Goal: Task Accomplishment & Management: Complete application form

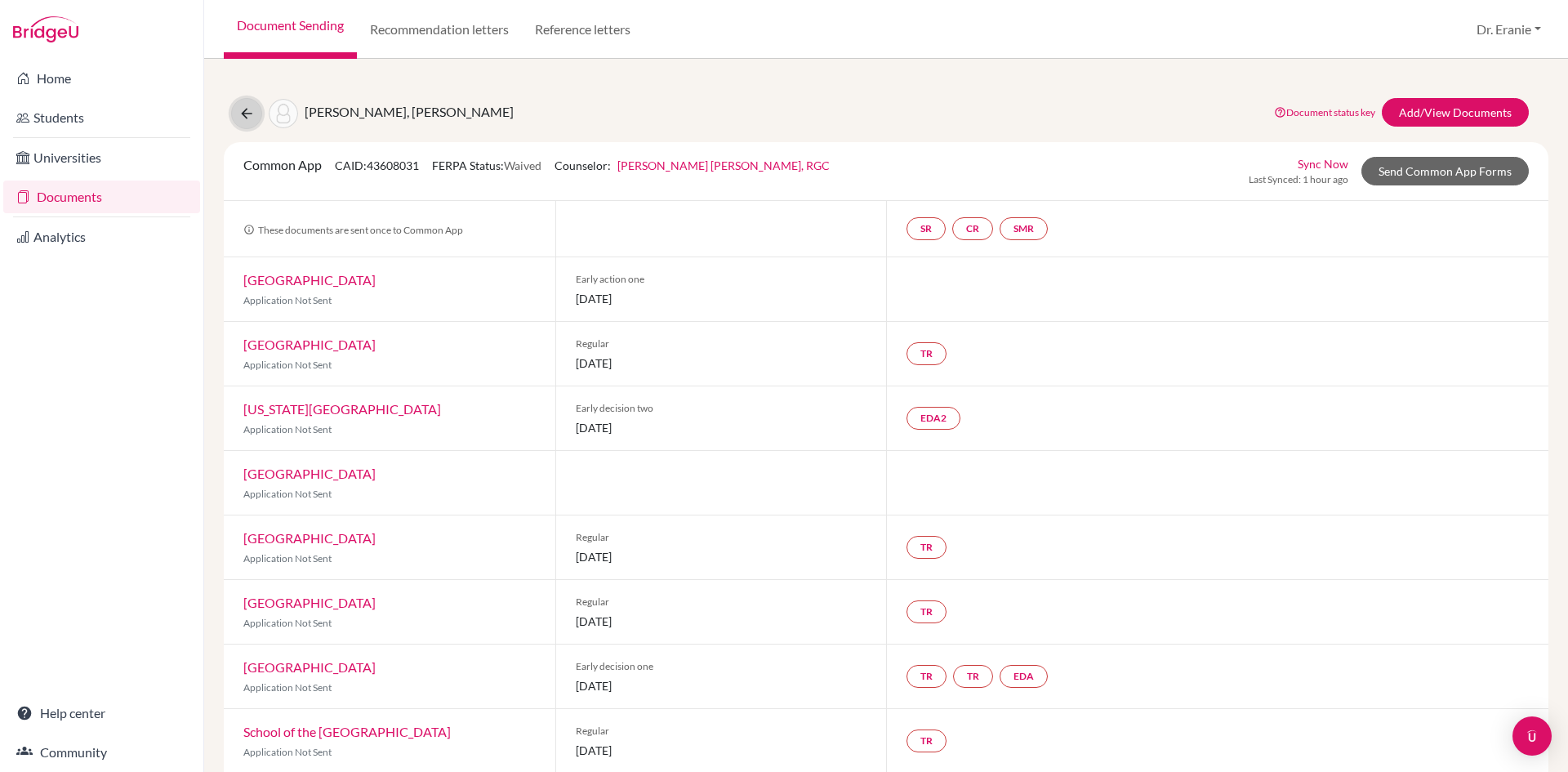
click at [242, 120] on icon at bounding box center [246, 113] width 16 height 16
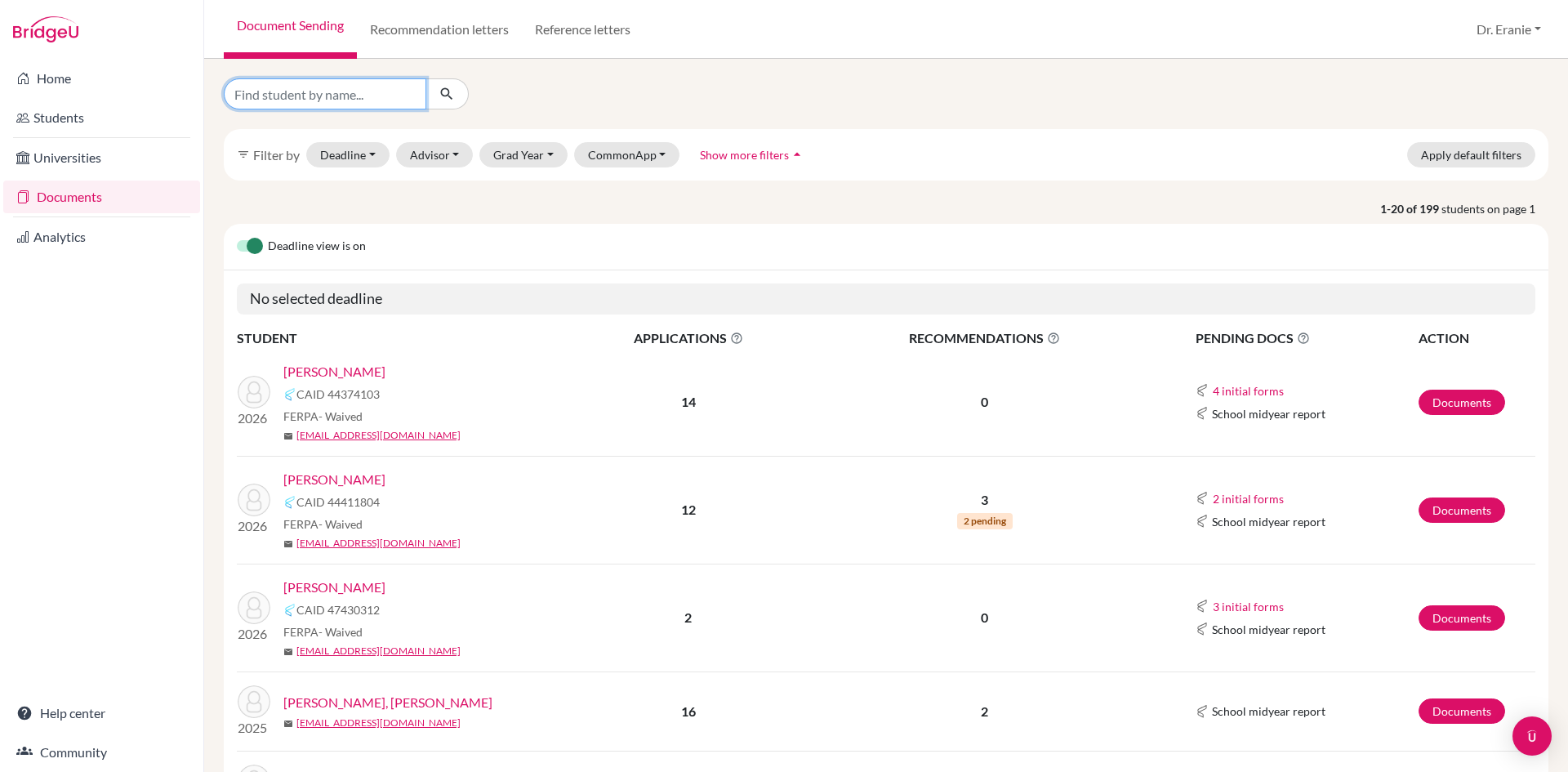
click at [388, 101] on input "Find student by name..." at bounding box center [325, 93] width 202 height 31
click at [549, 158] on button "Grad Year" at bounding box center [524, 154] width 88 height 25
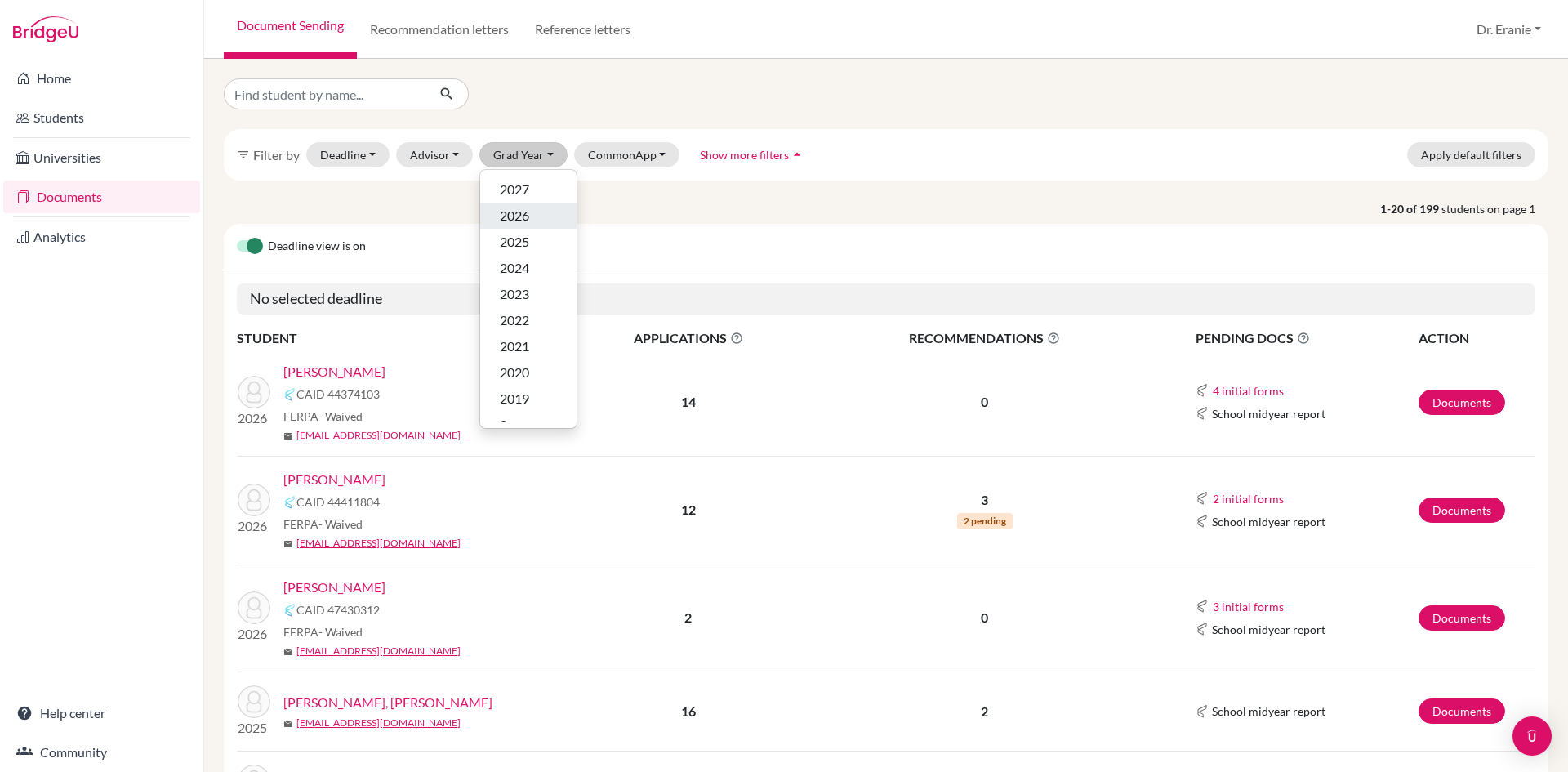
click at [534, 220] on div "2026" at bounding box center [529, 215] width 57 height 20
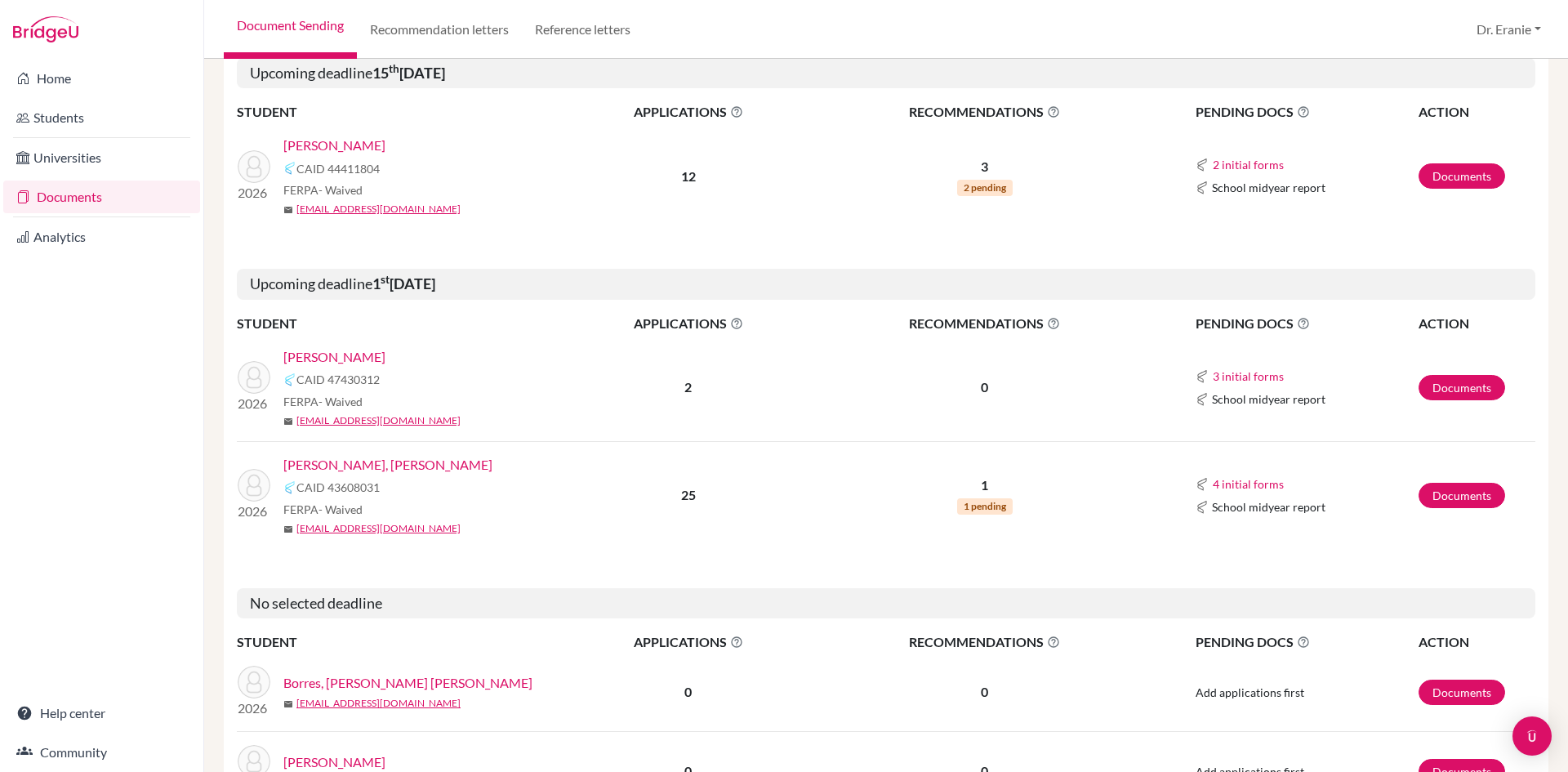
scroll to position [490, 0]
click at [324, 356] on link "Chow, Kyle" at bounding box center [334, 355] width 103 height 20
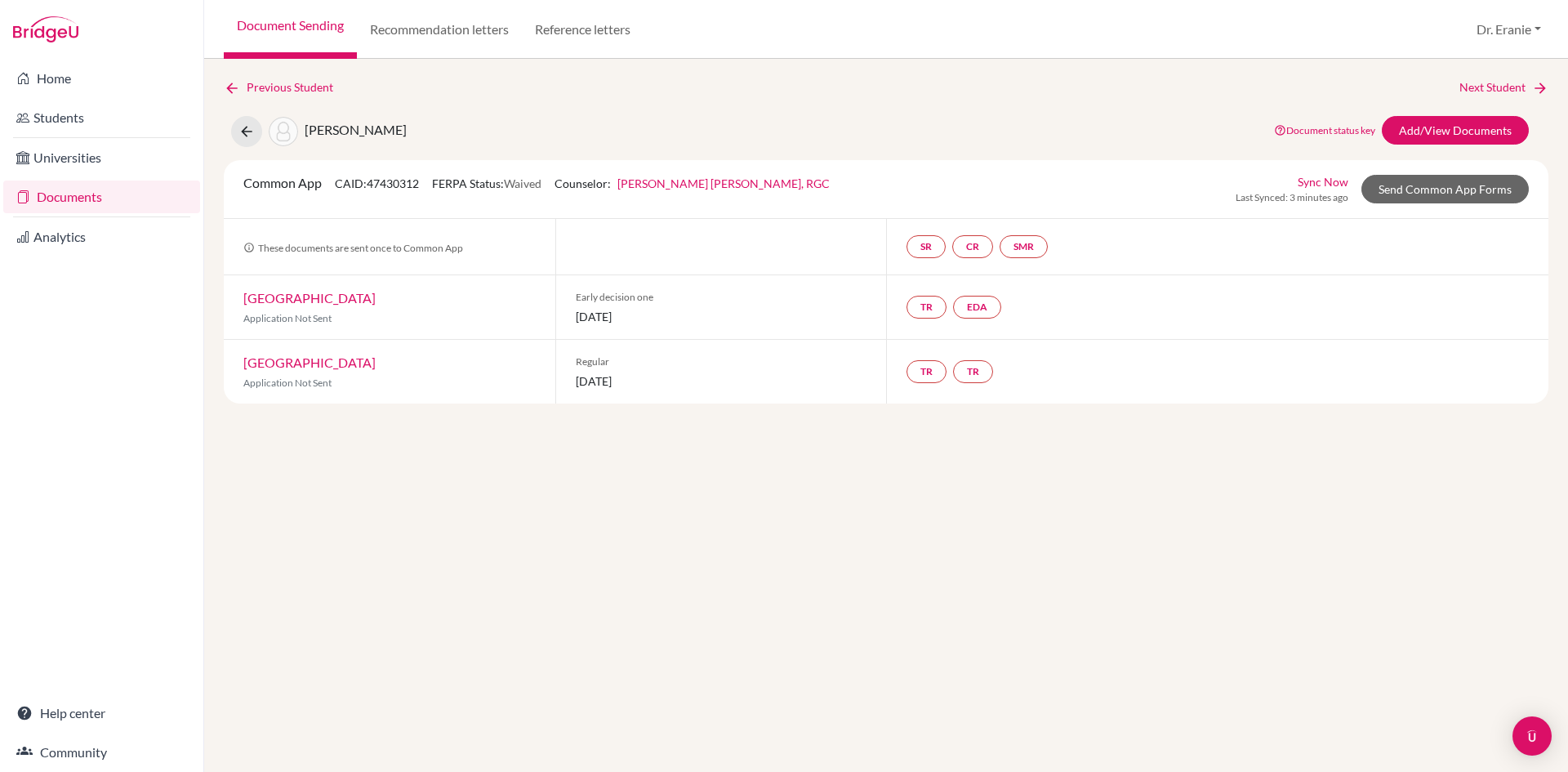
click at [1323, 187] on link "Sync Now" at bounding box center [1323, 181] width 51 height 17
click at [1410, 189] on link "Send Common App Forms" at bounding box center [1446, 189] width 167 height 28
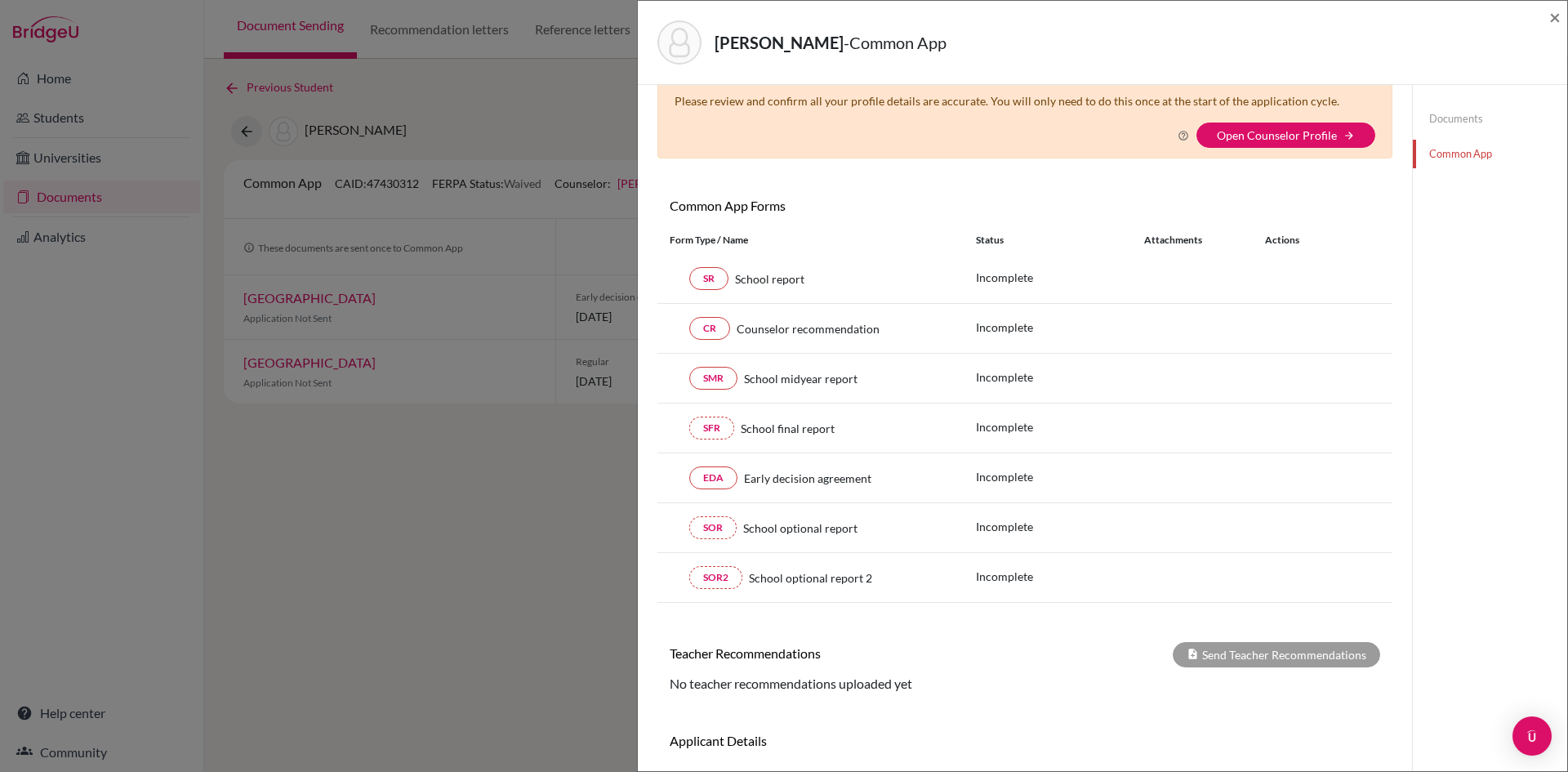
scroll to position [82, 0]
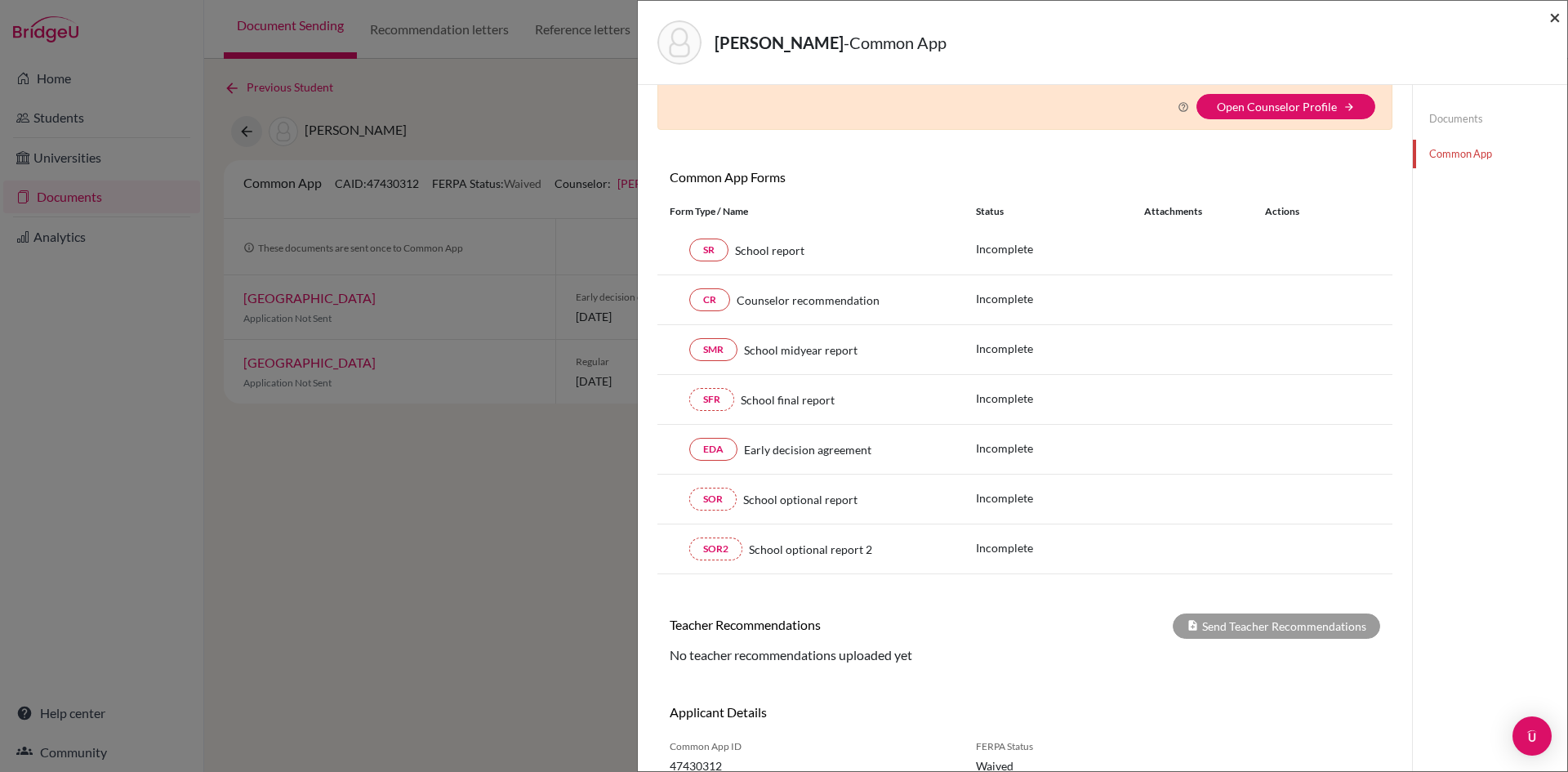
click at [1554, 20] on span "×" at bounding box center [1555, 16] width 11 height 24
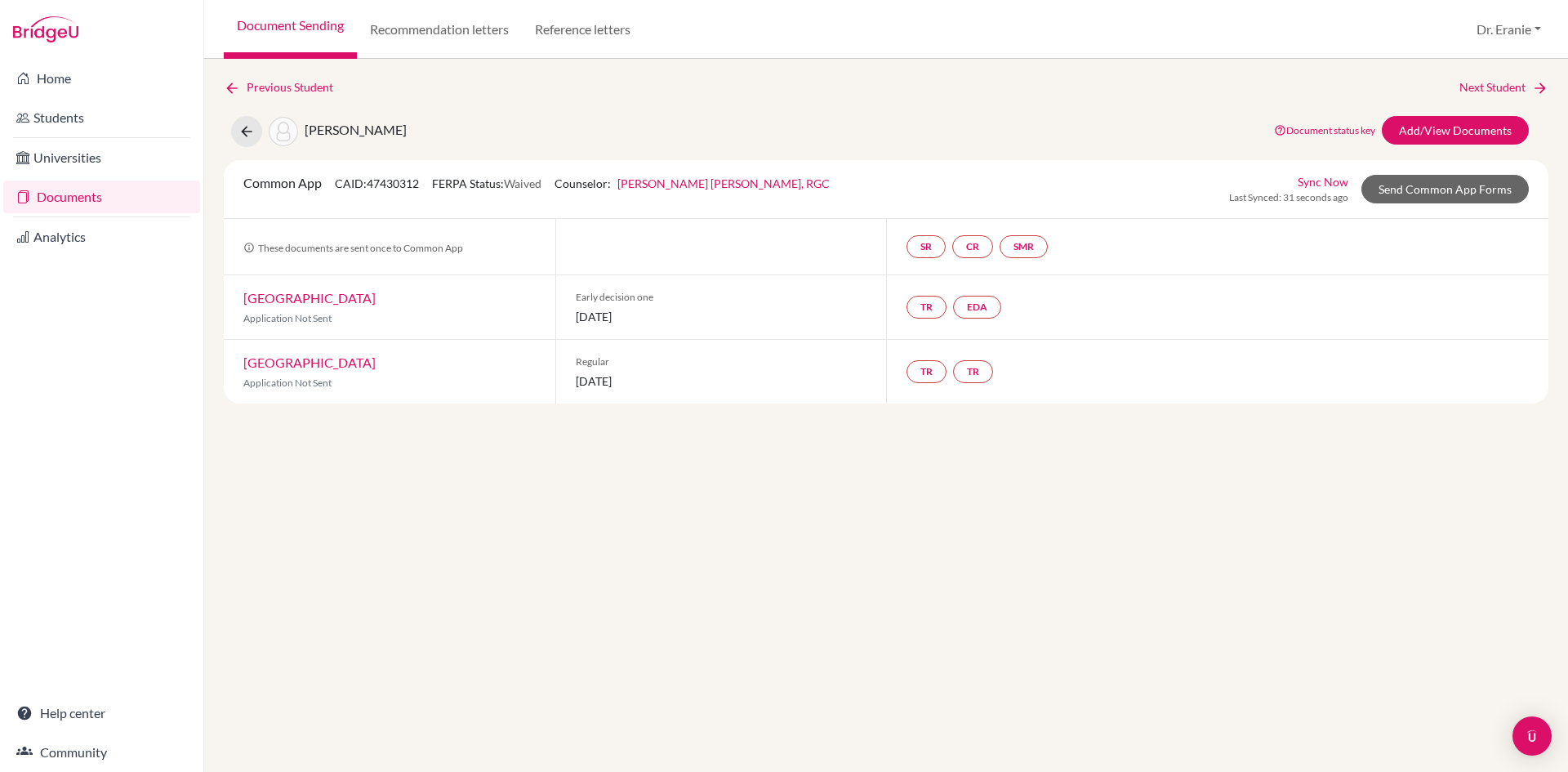
click at [1330, 185] on link "Sync Now" at bounding box center [1323, 181] width 51 height 17
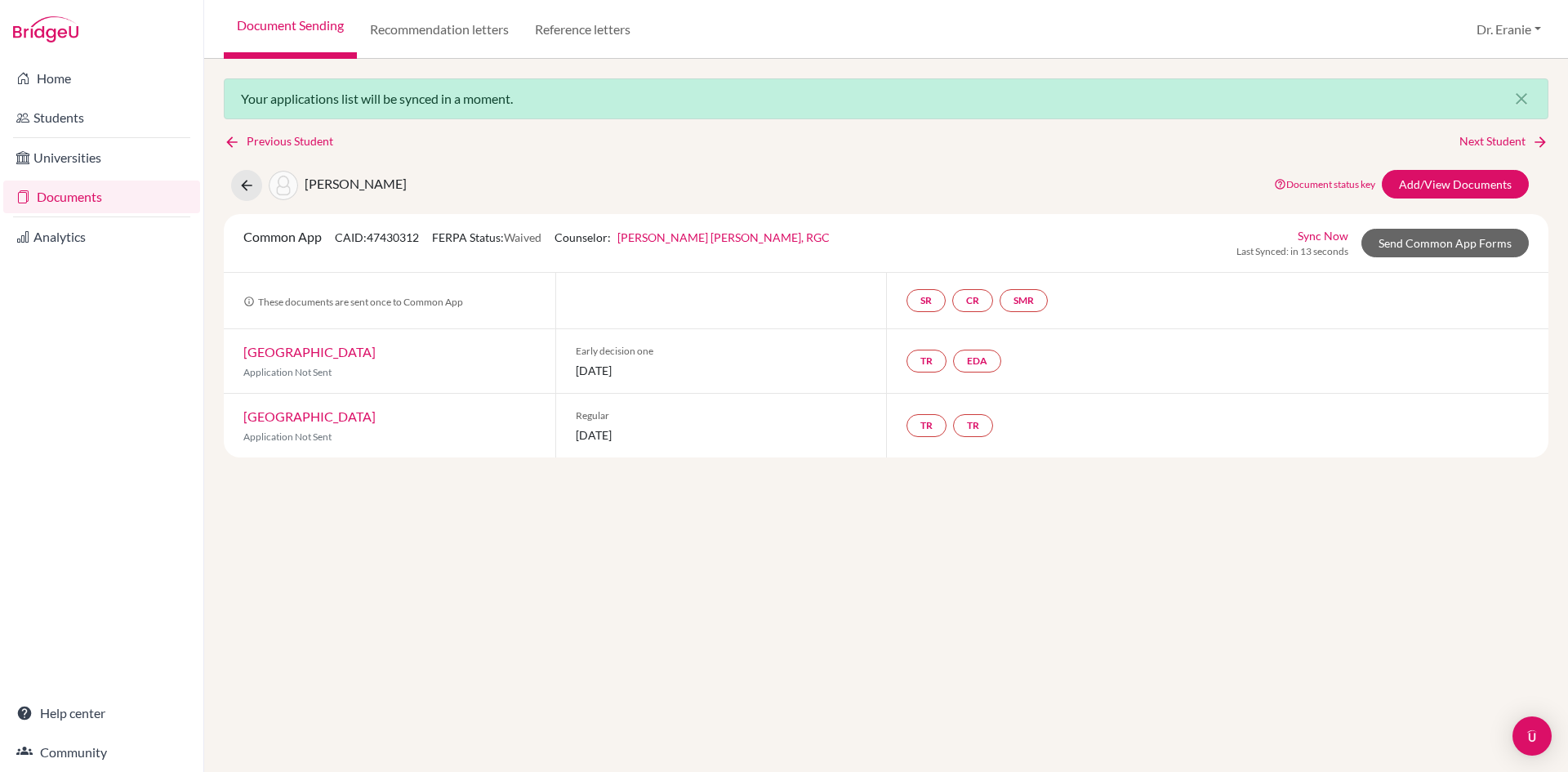
click at [273, 349] on link "[GEOGRAPHIC_DATA]" at bounding box center [309, 352] width 133 height 16
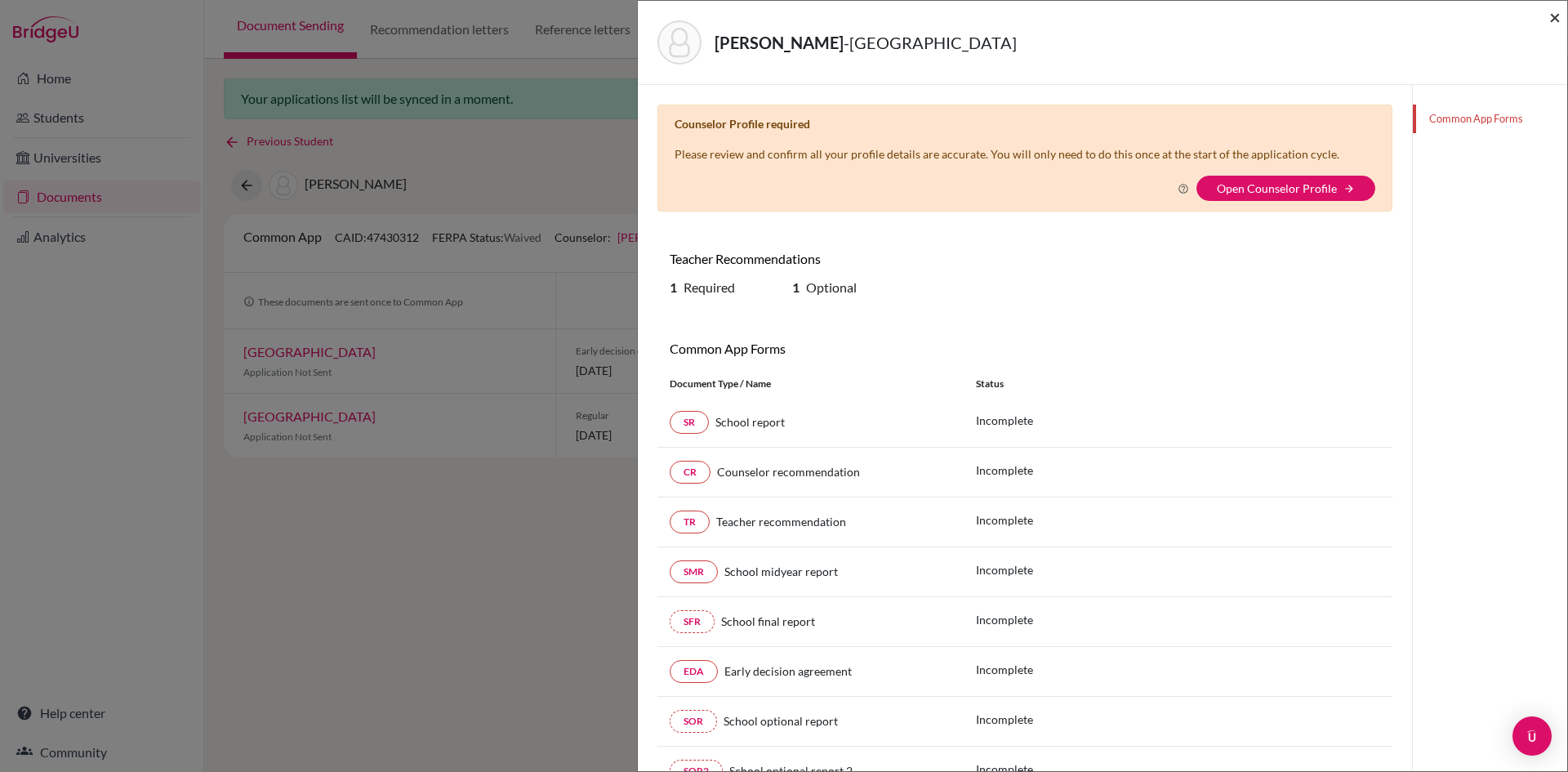
click at [1555, 16] on span "×" at bounding box center [1555, 16] width 11 height 24
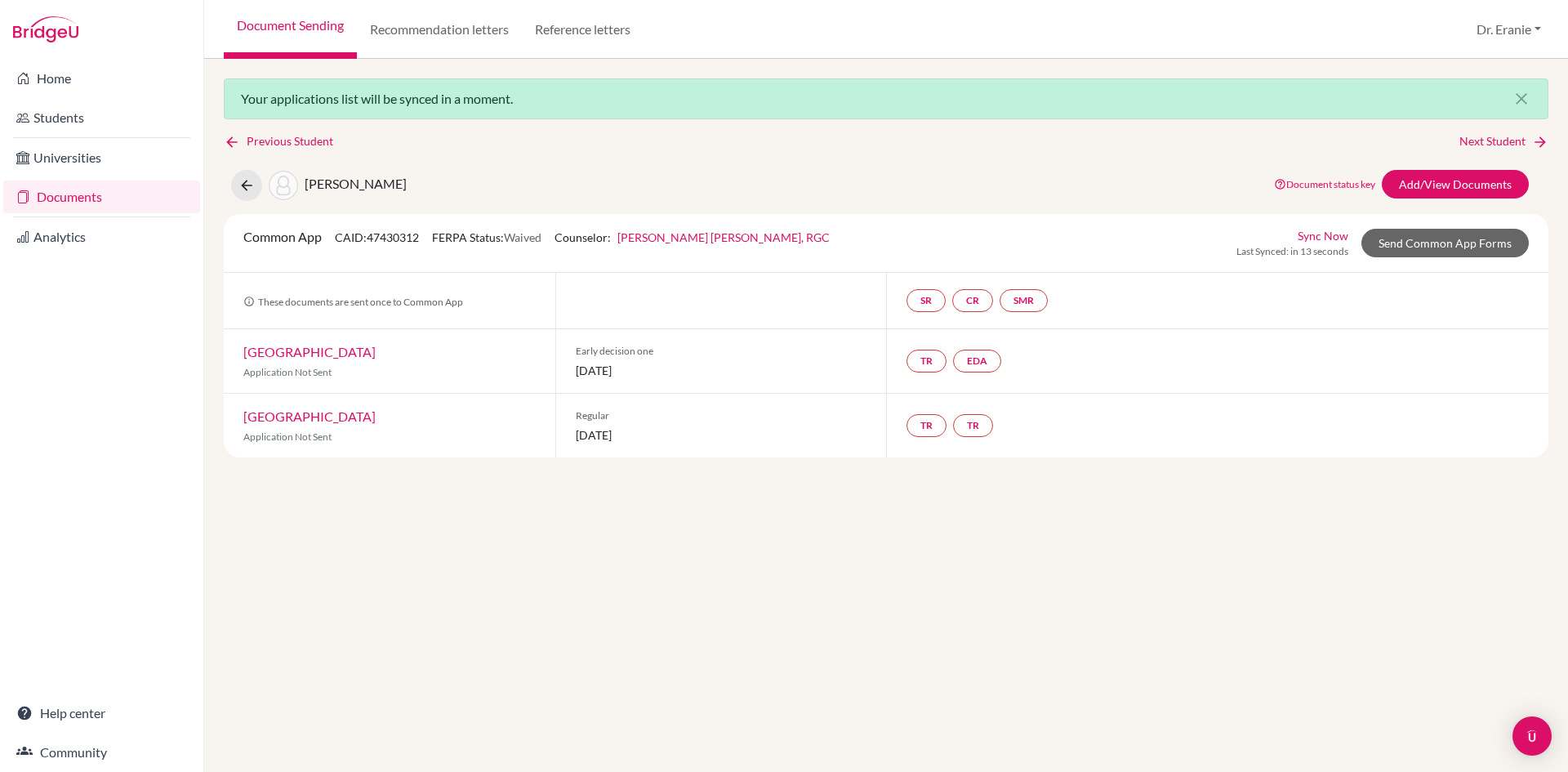
click at [303, 415] on link "Boston College" at bounding box center [309, 416] width 133 height 16
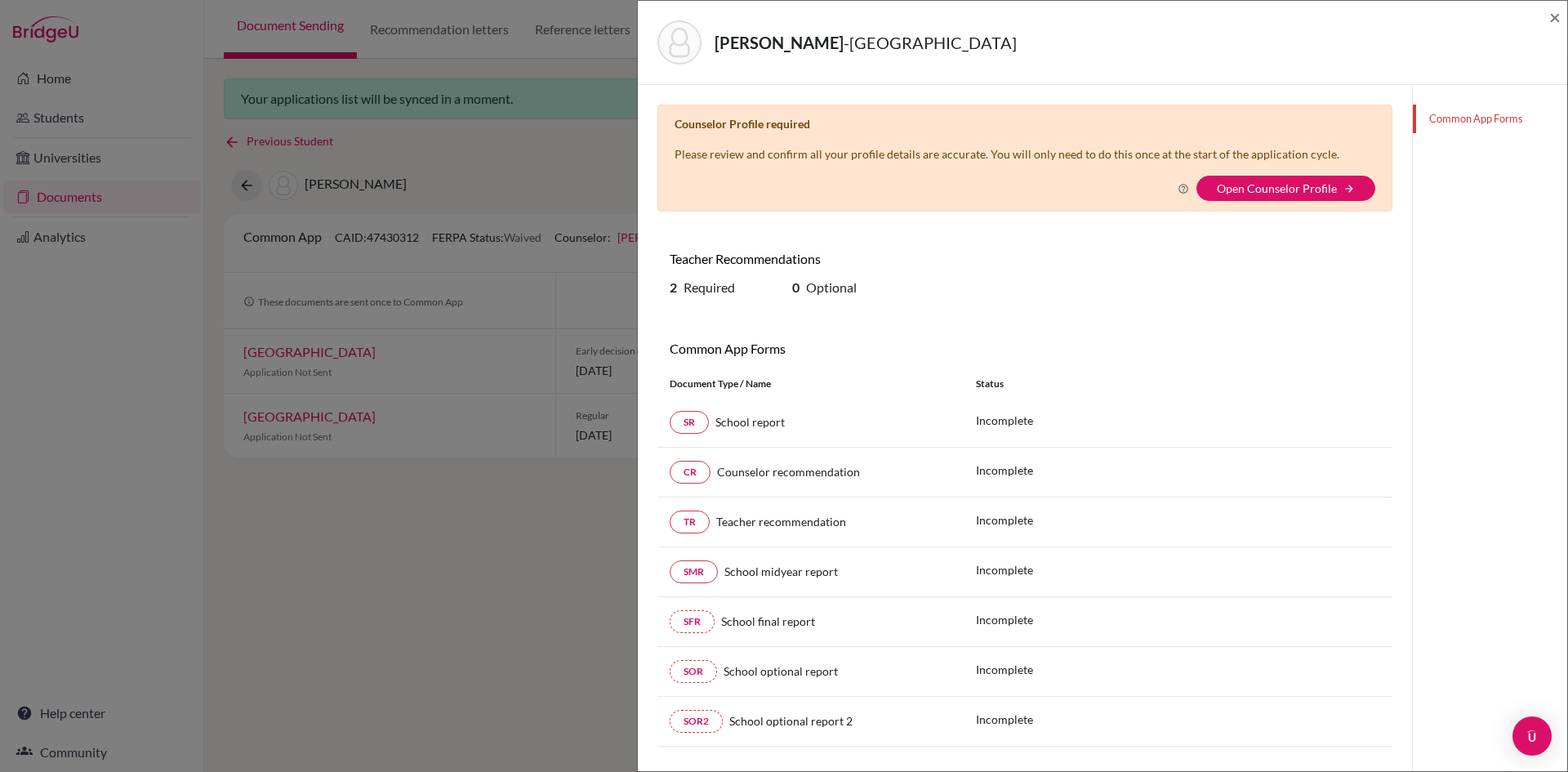
click at [864, 377] on div "Document Type / Name" at bounding box center [811, 384] width 307 height 15
click at [1265, 182] on link "Open Counselor Profile" at bounding box center [1277, 188] width 120 height 14
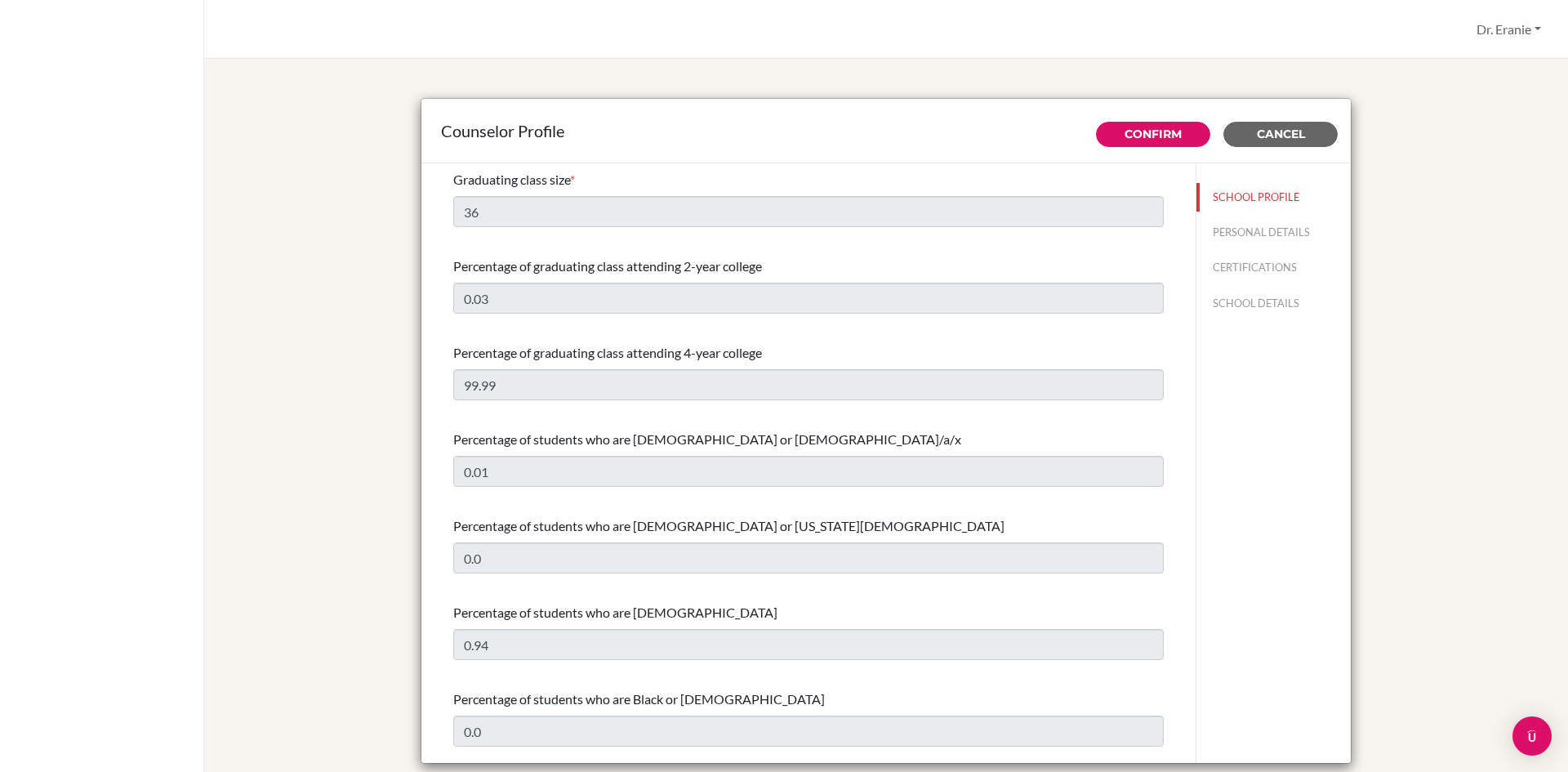
select select "0"
select select "309305"
click at [1258, 134] on span "Cancel" at bounding box center [1281, 134] width 48 height 15
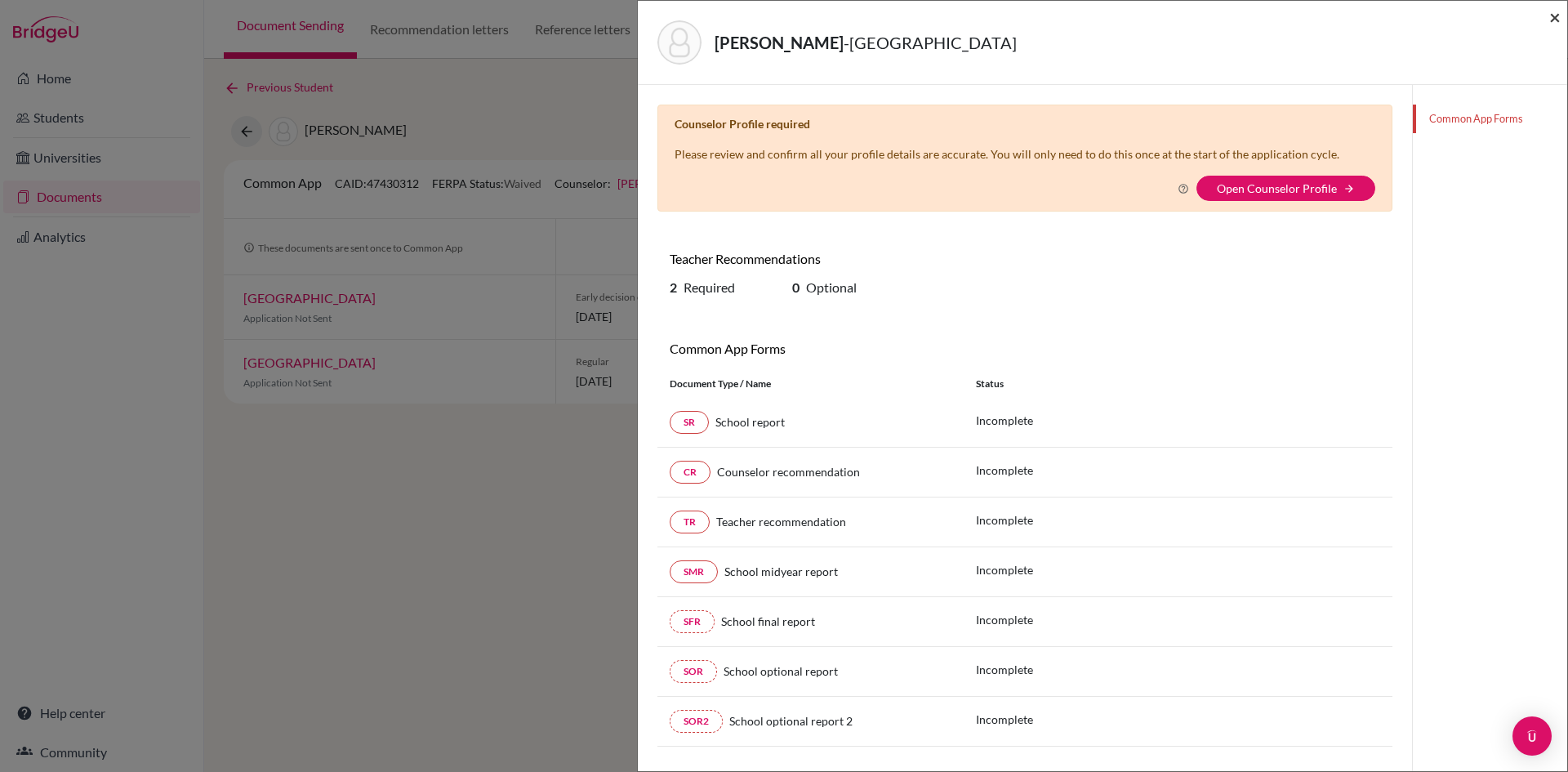
click at [1553, 14] on span "×" at bounding box center [1555, 16] width 11 height 24
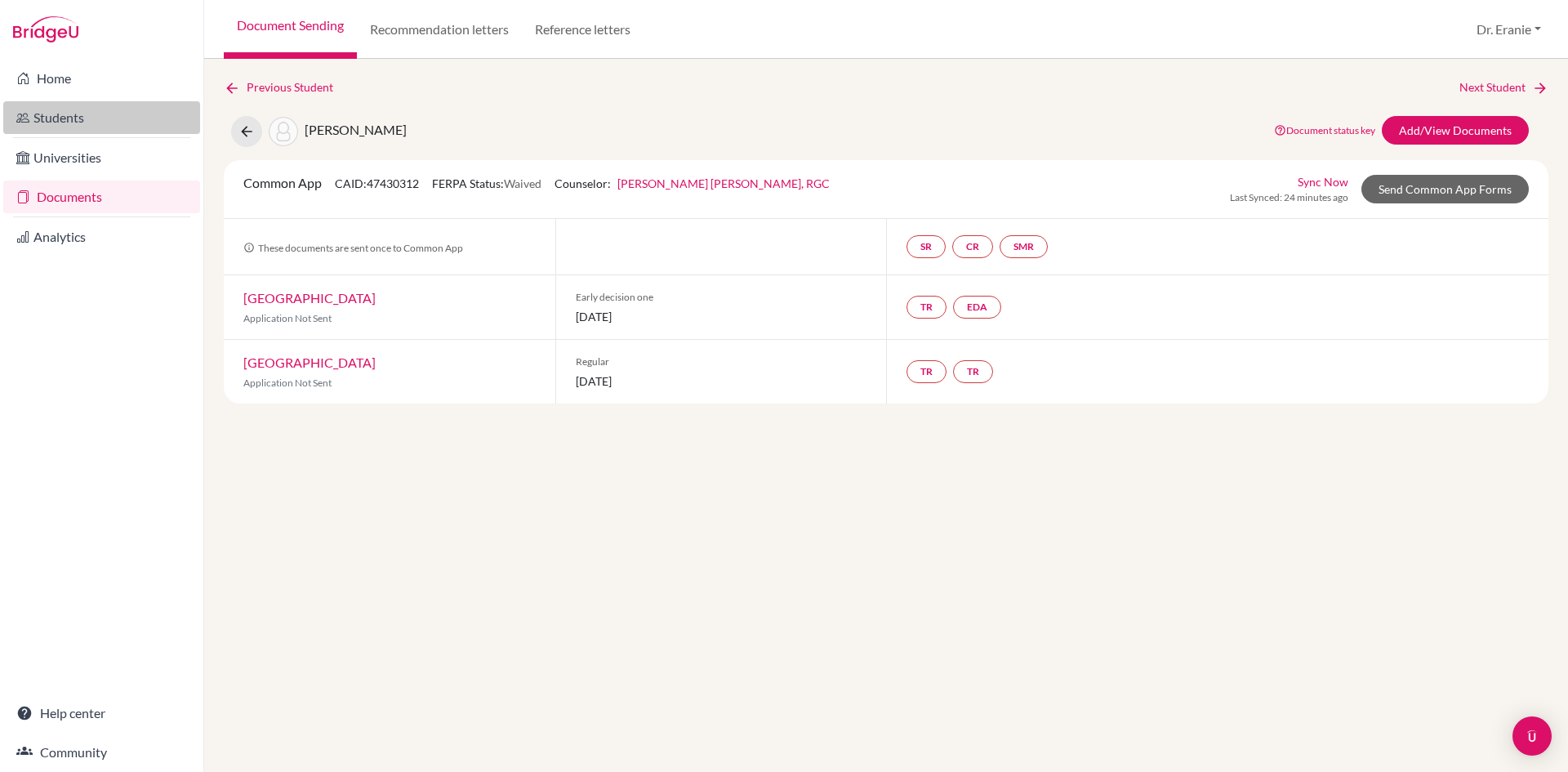
click at [60, 118] on link "Students" at bounding box center [101, 118] width 197 height 33
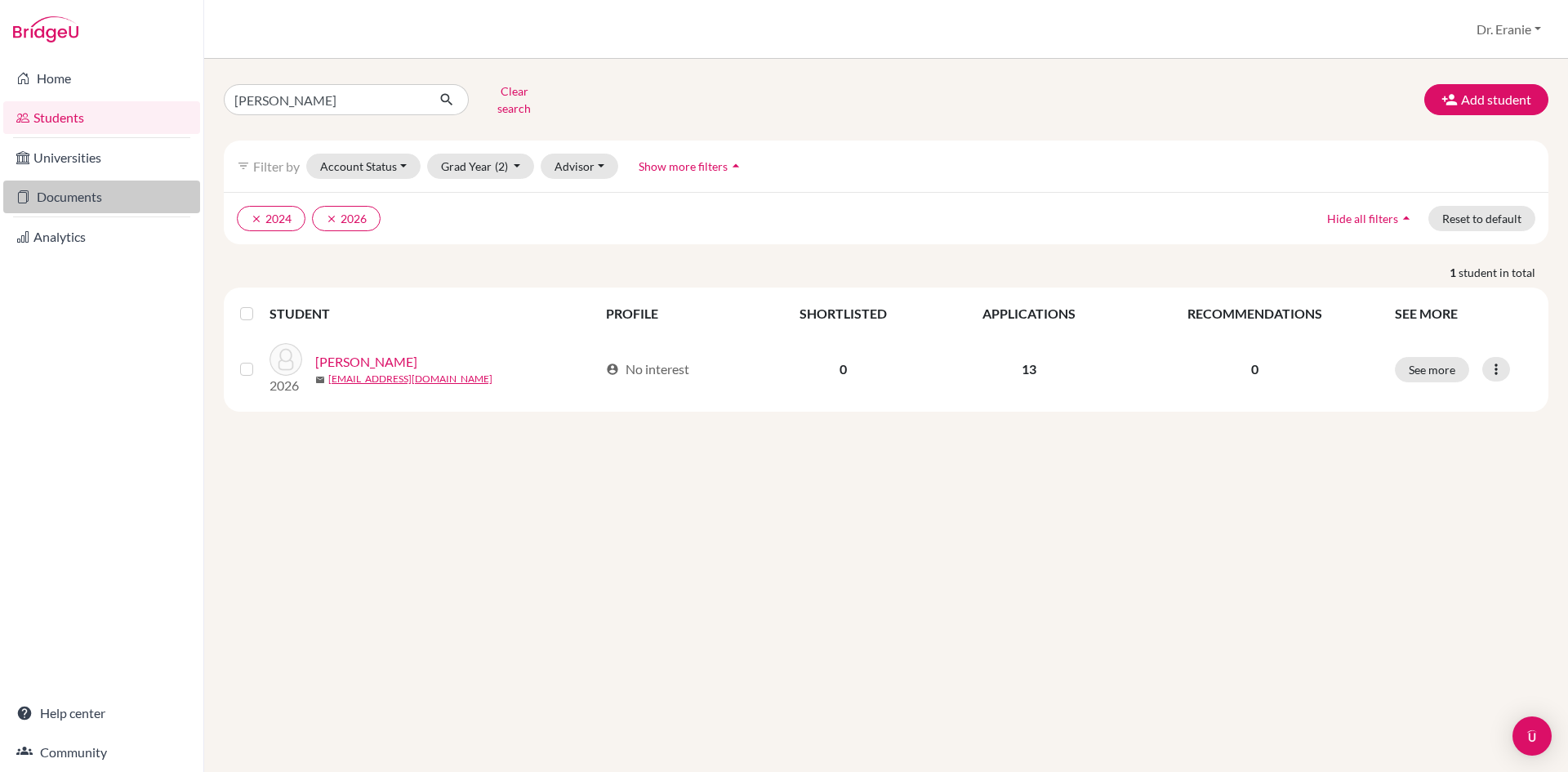
click at [84, 197] on link "Documents" at bounding box center [101, 197] width 197 height 33
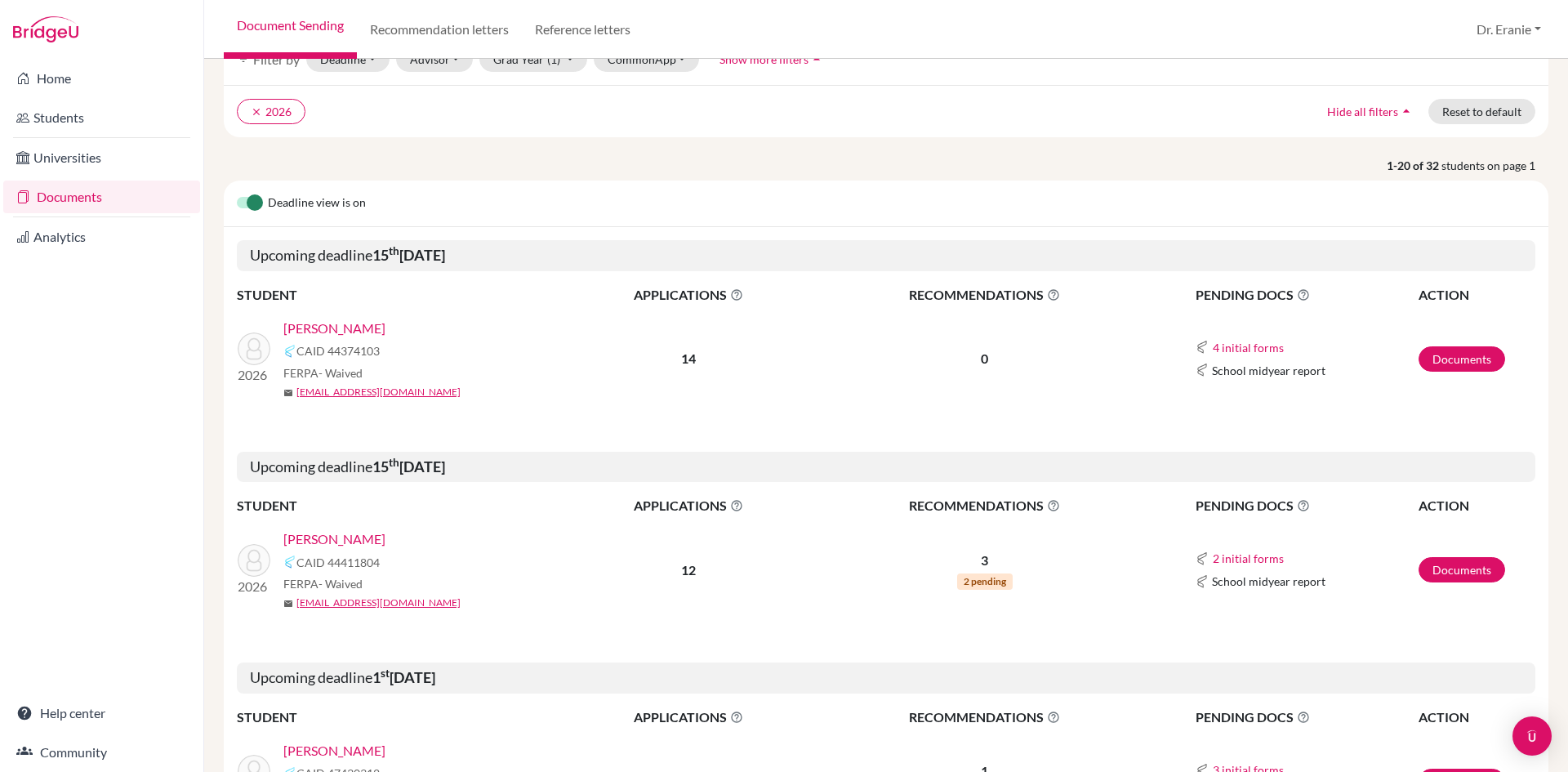
scroll to position [164, 0]
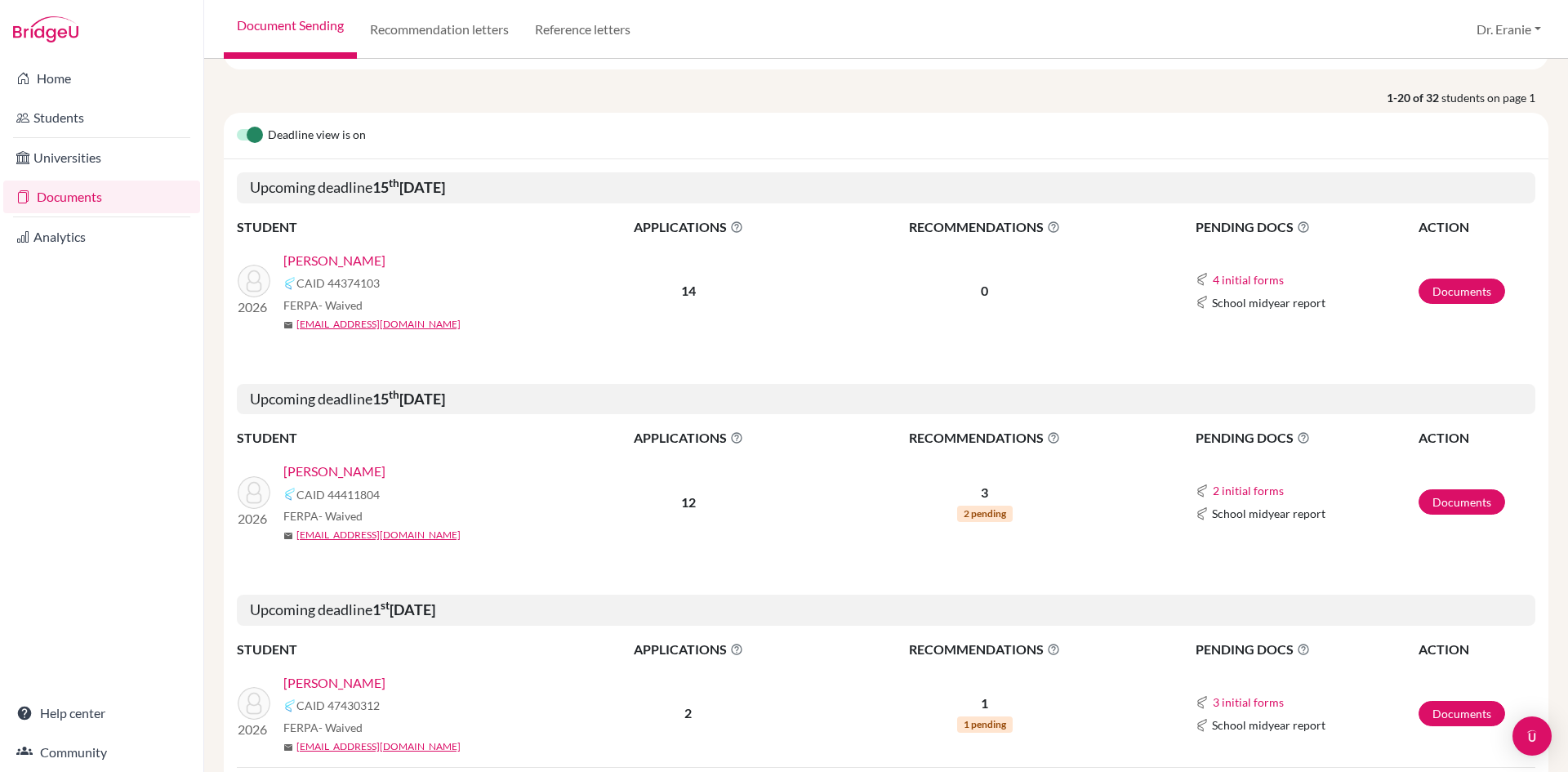
click at [317, 471] on link "[PERSON_NAME]" at bounding box center [334, 471] width 103 height 20
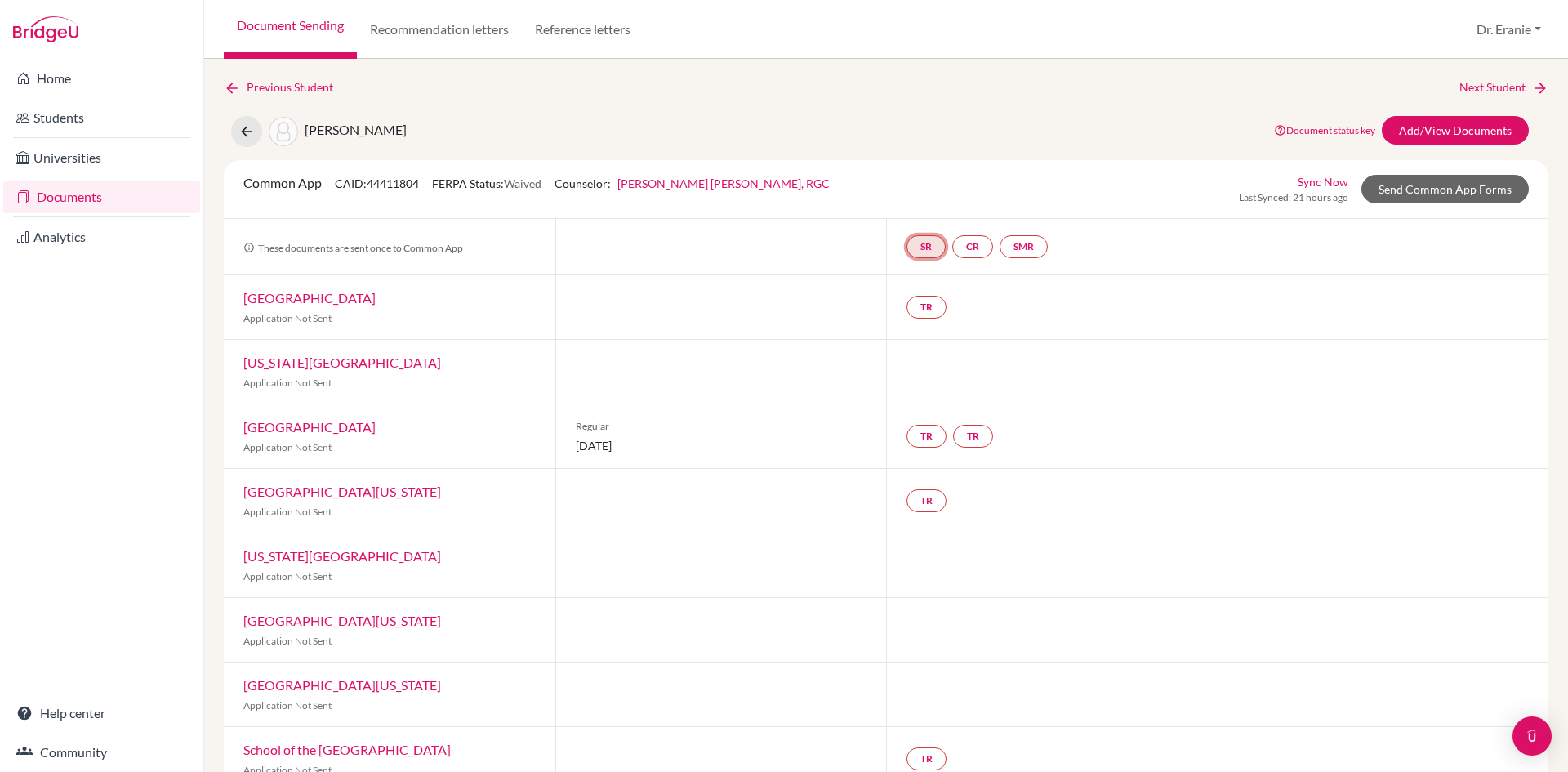
click at [931, 247] on link "SR" at bounding box center [927, 246] width 40 height 23
click at [927, 202] on link "School report" at bounding box center [926, 197] width 70 height 14
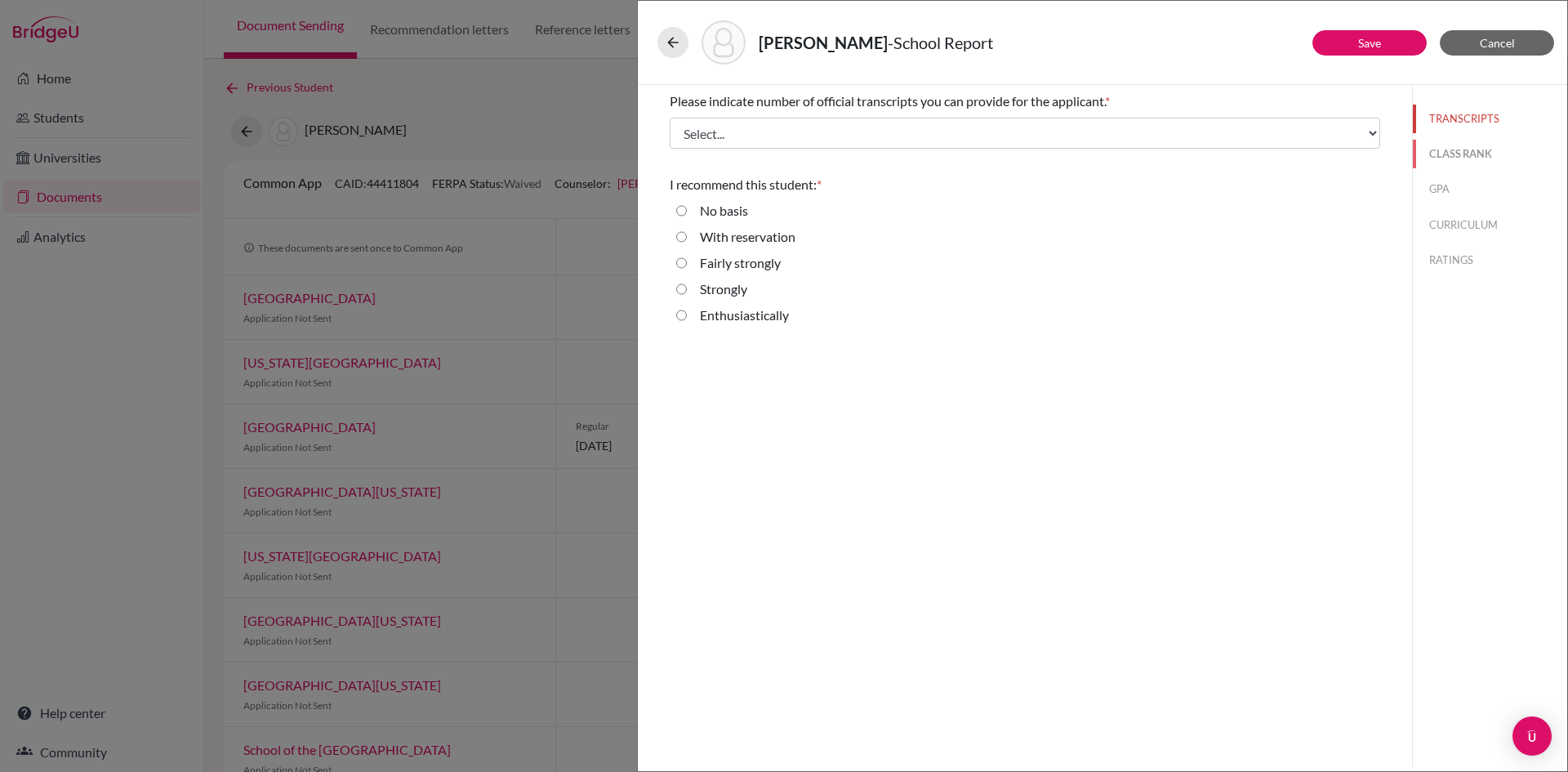
click at [1438, 155] on button "CLASS RANK" at bounding box center [1490, 154] width 154 height 28
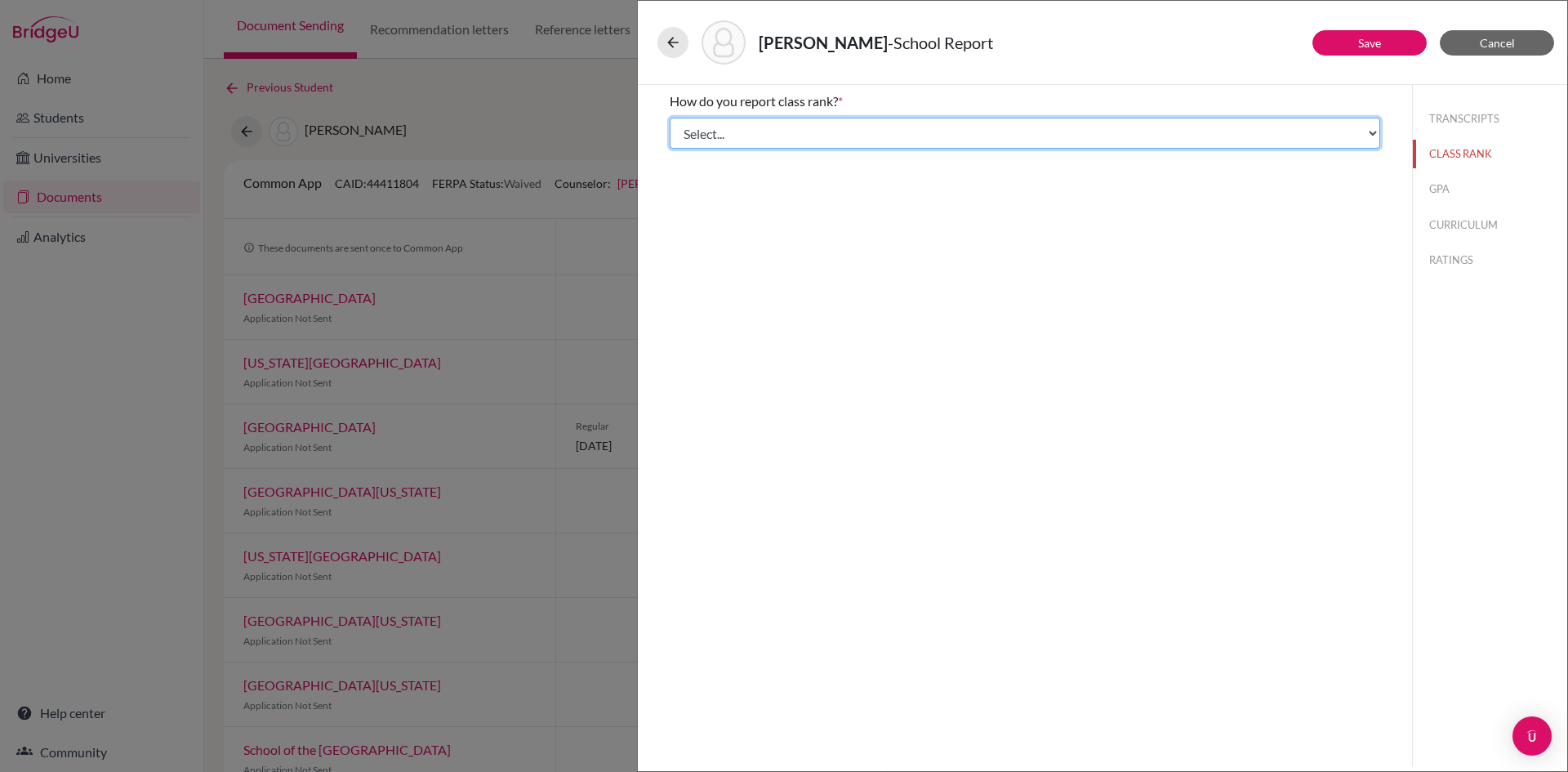
click at [1271, 140] on select "Select... Exact Decile Quintile Quartile None" at bounding box center [1025, 133] width 711 height 31
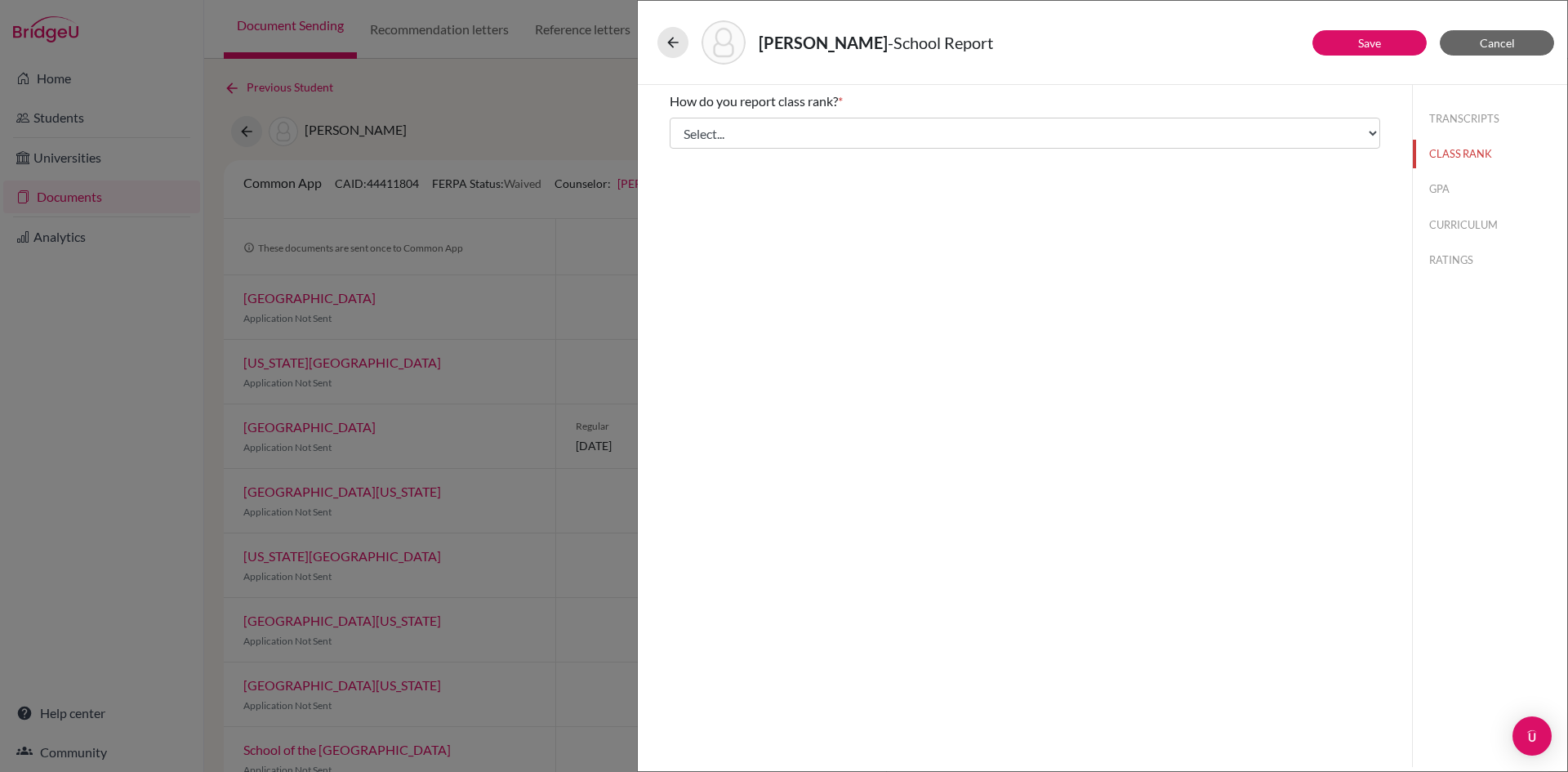
click at [1269, 370] on div "How do you report class rank? * Select... Exact Decile Quintile Quartile None A…" at bounding box center [1024, 425] width 774 height 682
click at [1446, 184] on button "GPA" at bounding box center [1490, 189] width 154 height 28
click at [1460, 118] on button "TRANSCRIPTS" at bounding box center [1490, 118] width 154 height 28
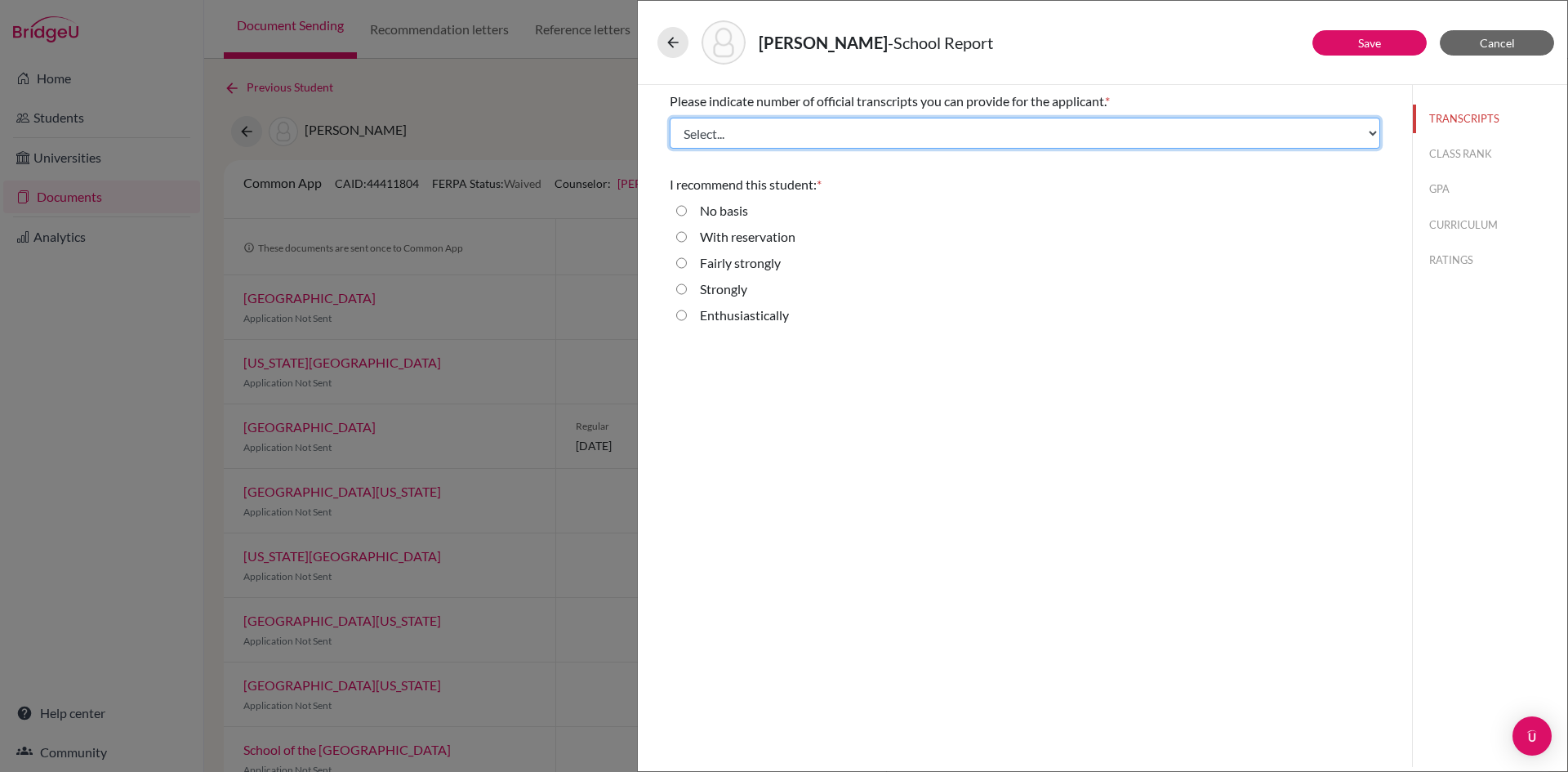
click at [783, 136] on select "Select... 1 2 3 4" at bounding box center [1025, 133] width 711 height 31
select select "1"
click at [670, 118] on select "Select... 1 2 3 4" at bounding box center [1025, 133] width 711 height 31
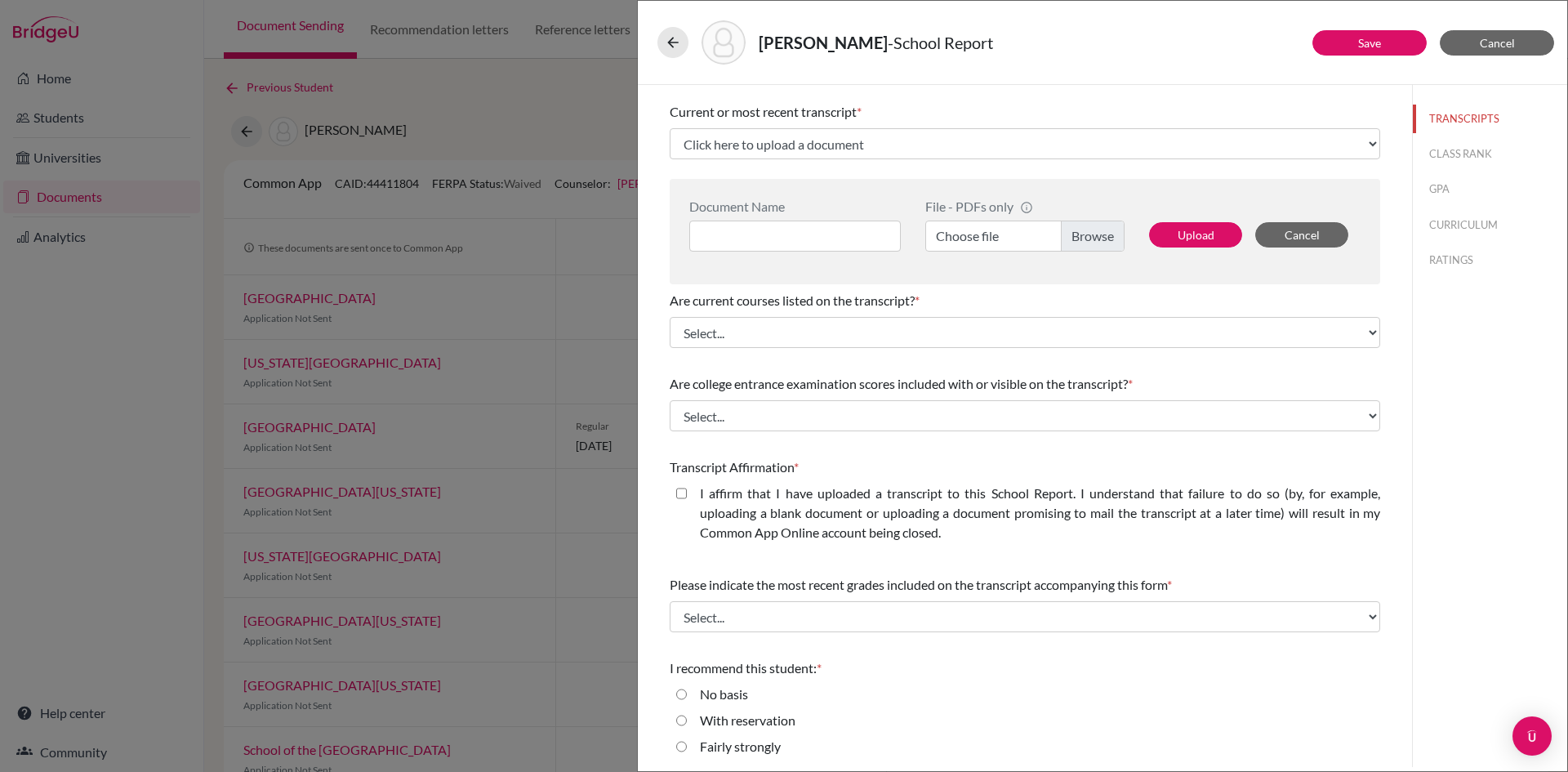
scroll to position [46, 0]
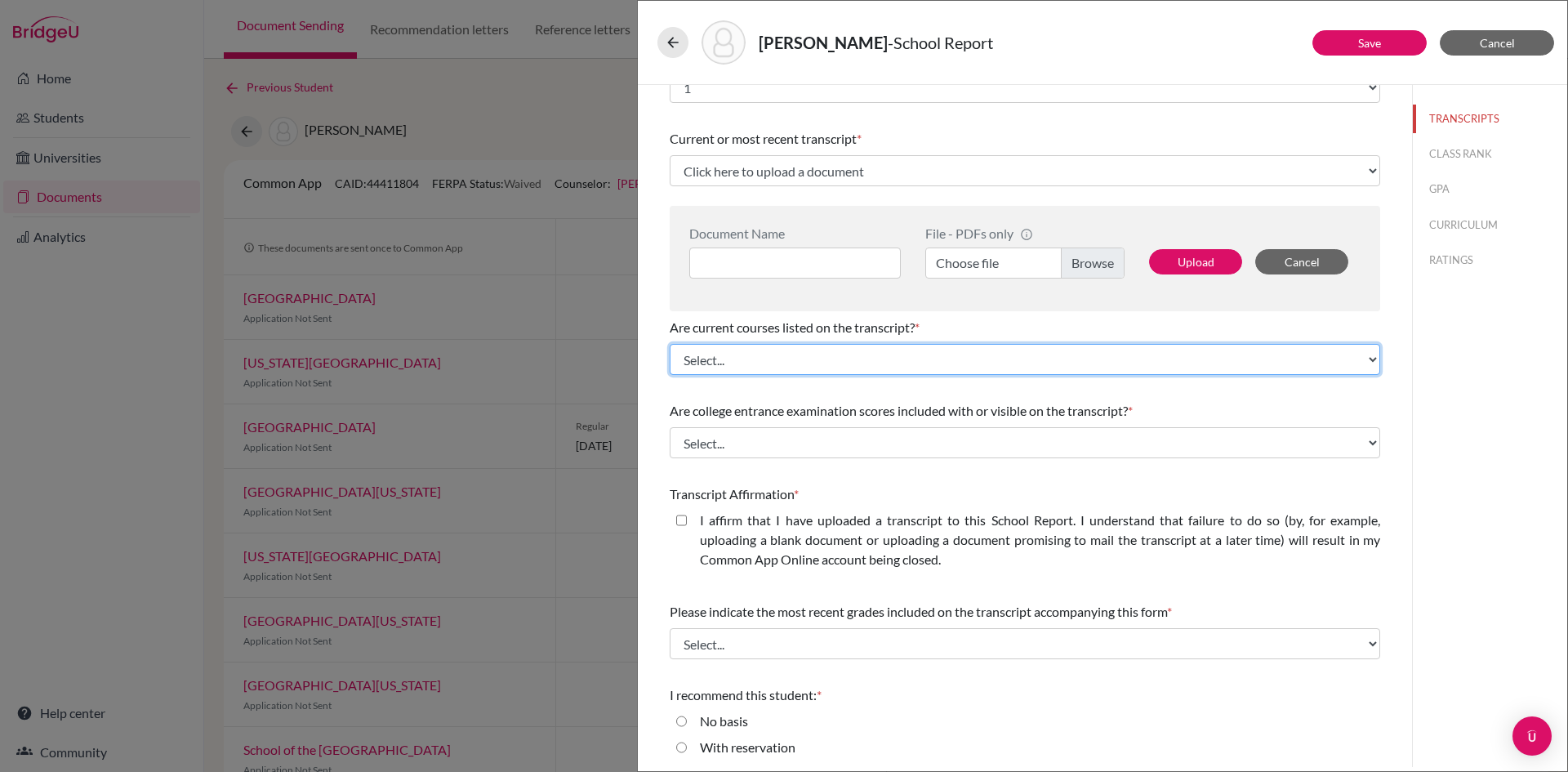
click at [829, 354] on select "Select... Yes No" at bounding box center [1025, 359] width 711 height 31
select select "0"
click at [670, 344] on select "Select... Yes No" at bounding box center [1025, 359] width 711 height 31
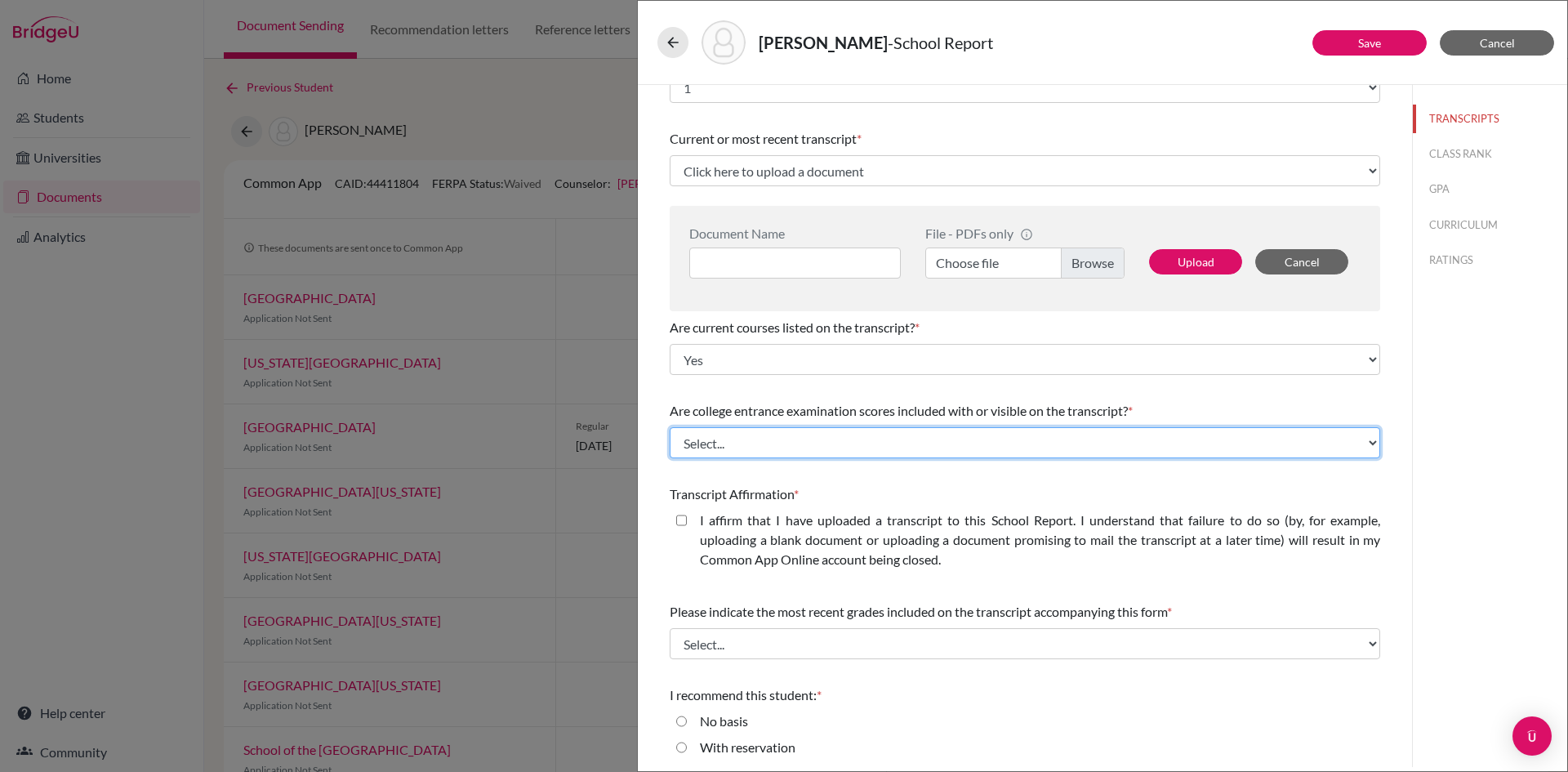
click at [771, 435] on select "Select... Yes No" at bounding box center [1025, 442] width 711 height 31
select select "1"
click at [670, 427] on select "Select... Yes No" at bounding box center [1025, 442] width 711 height 31
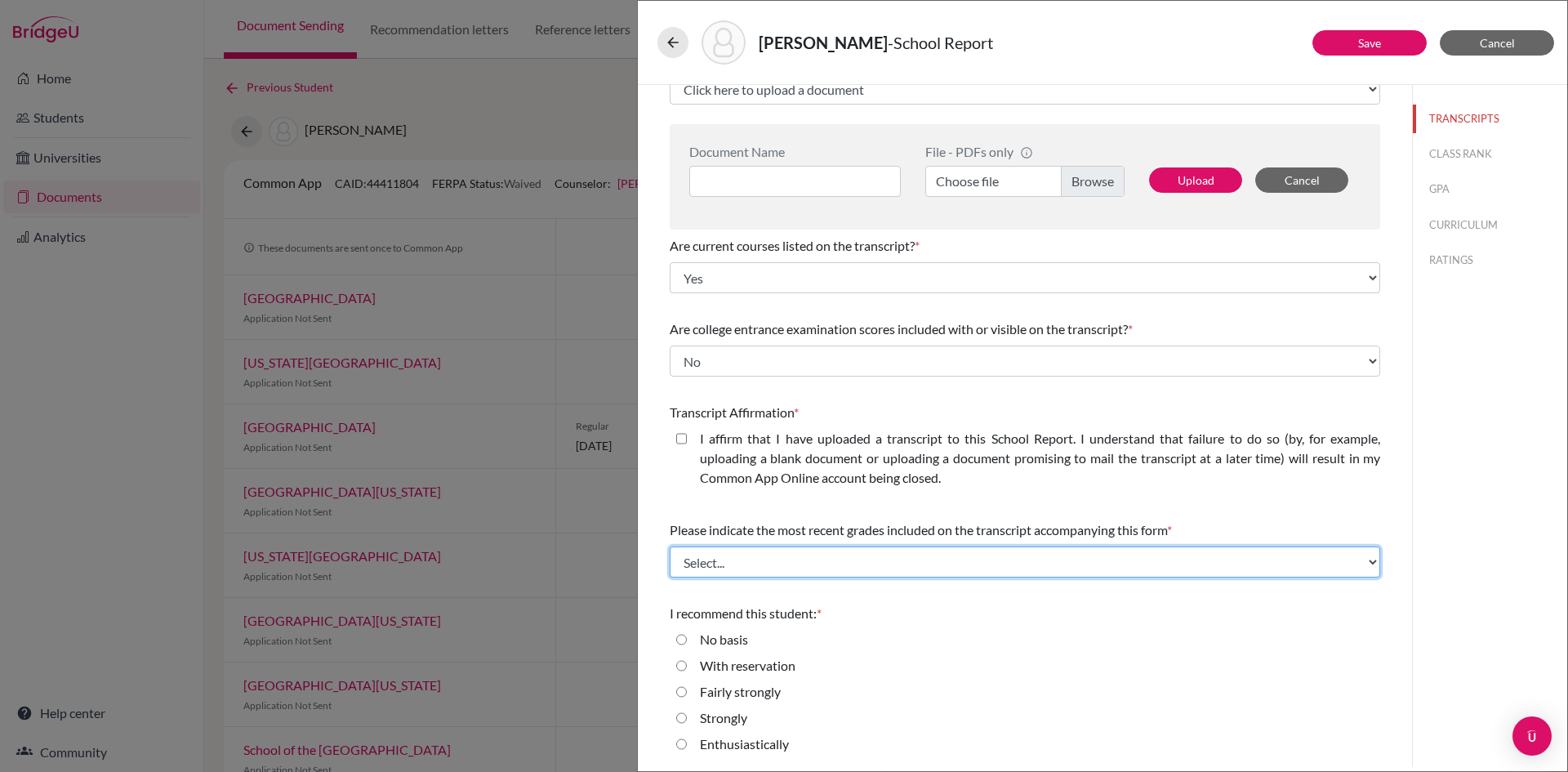
click at [780, 564] on select "Select... Final junior year grades 1st Quarter senior year grades 2nd Quarter/1…" at bounding box center [1025, 561] width 711 height 31
click at [885, 559] on select "Select... Final junior year grades 1st Quarter senior year grades 2nd Quarter/1…" at bounding box center [1025, 561] width 711 height 31
click at [801, 562] on select "Select... Final junior year grades 1st Quarter senior year grades 2nd Quarter/1…" at bounding box center [1025, 561] width 711 height 31
click at [670, 546] on select "Select... Final junior year grades 1st Quarter senior year grades 2nd Quarter/1…" at bounding box center [1025, 561] width 711 height 31
click at [740, 572] on select "Select... Final junior year grades 1st Quarter senior year grades 2nd Quarter/1…" at bounding box center [1025, 561] width 711 height 31
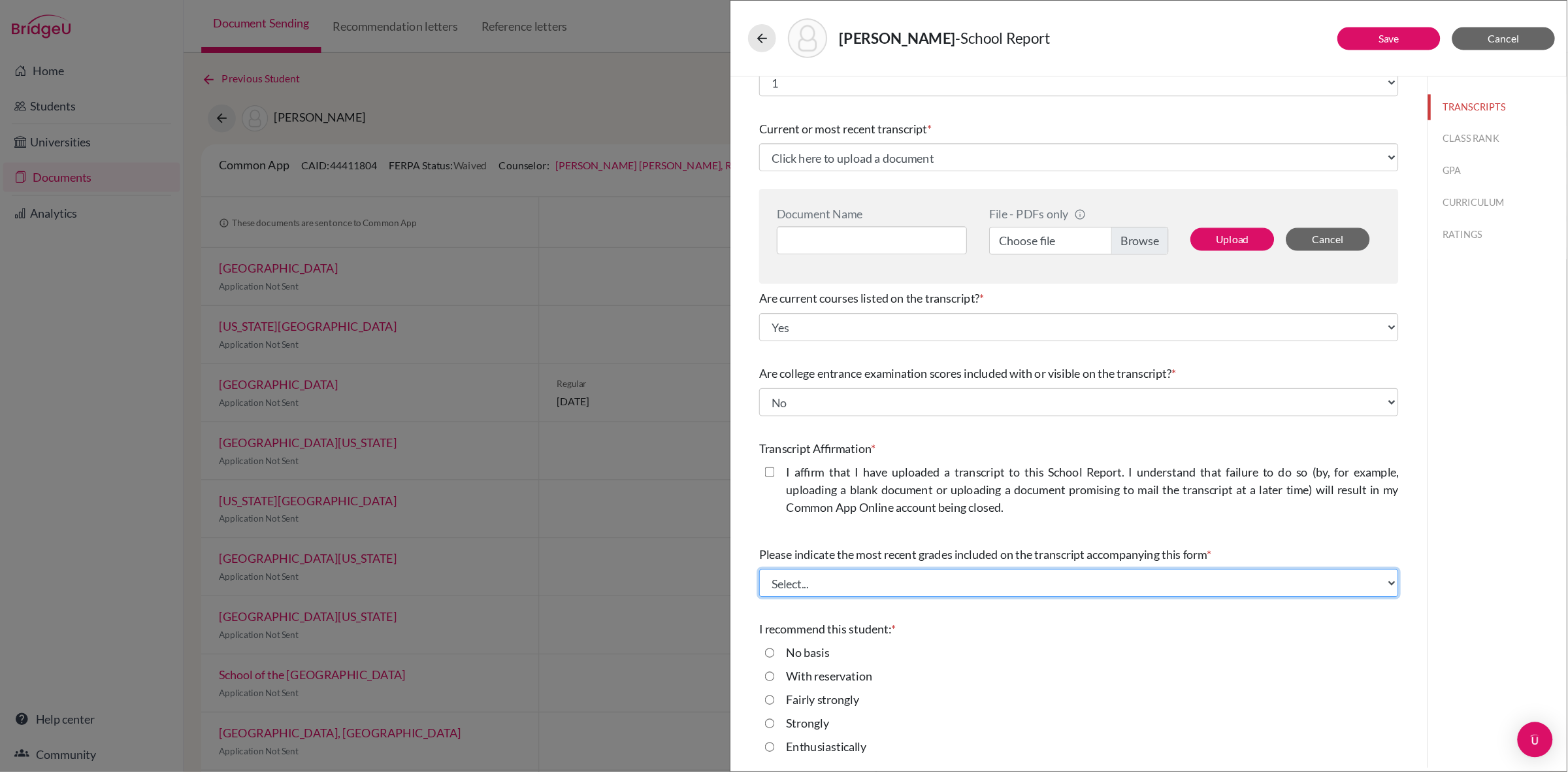
scroll to position [0, 0]
